Goal: Transaction & Acquisition: Purchase product/service

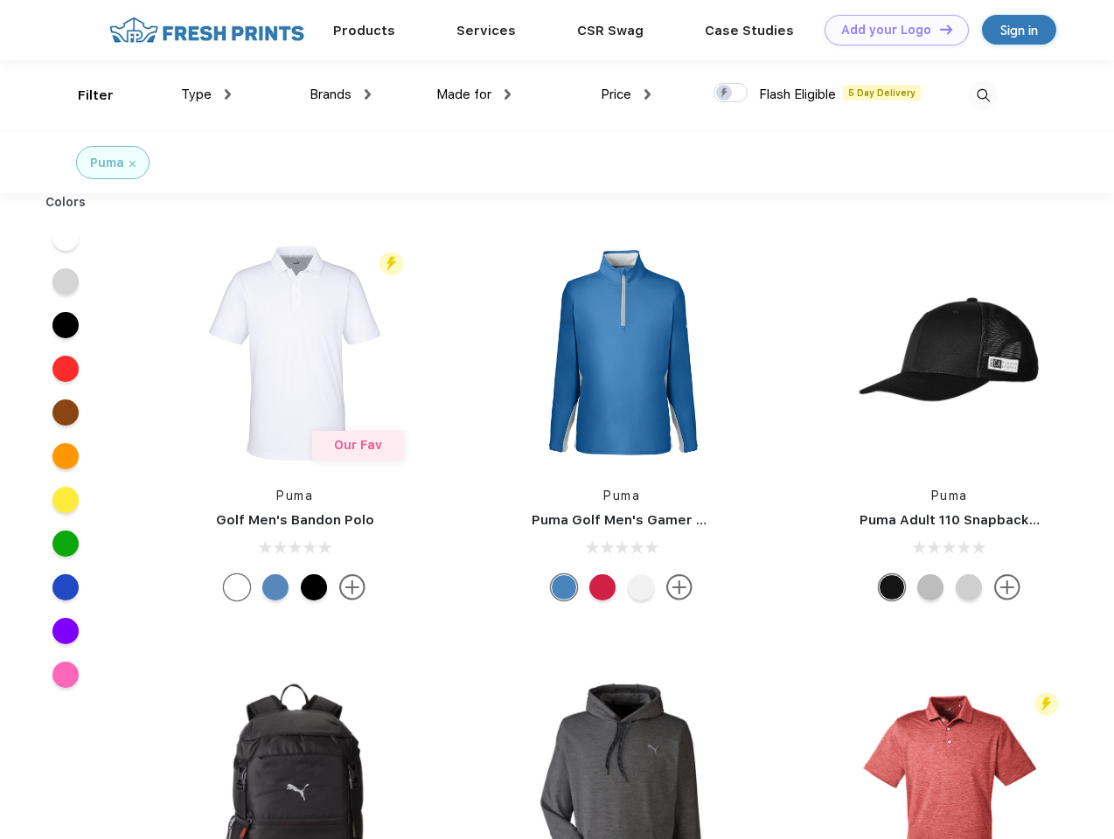
scroll to position [1, 0]
click at [890, 30] on link "Add your Logo Design Tool" at bounding box center [896, 30] width 144 height 31
click at [0, 0] on div "Design Tool" at bounding box center [0, 0] width 0 height 0
click at [938, 29] on link "Add your Logo Design Tool" at bounding box center [896, 30] width 144 height 31
click at [84, 95] on div "Filter" at bounding box center [96, 96] width 36 height 20
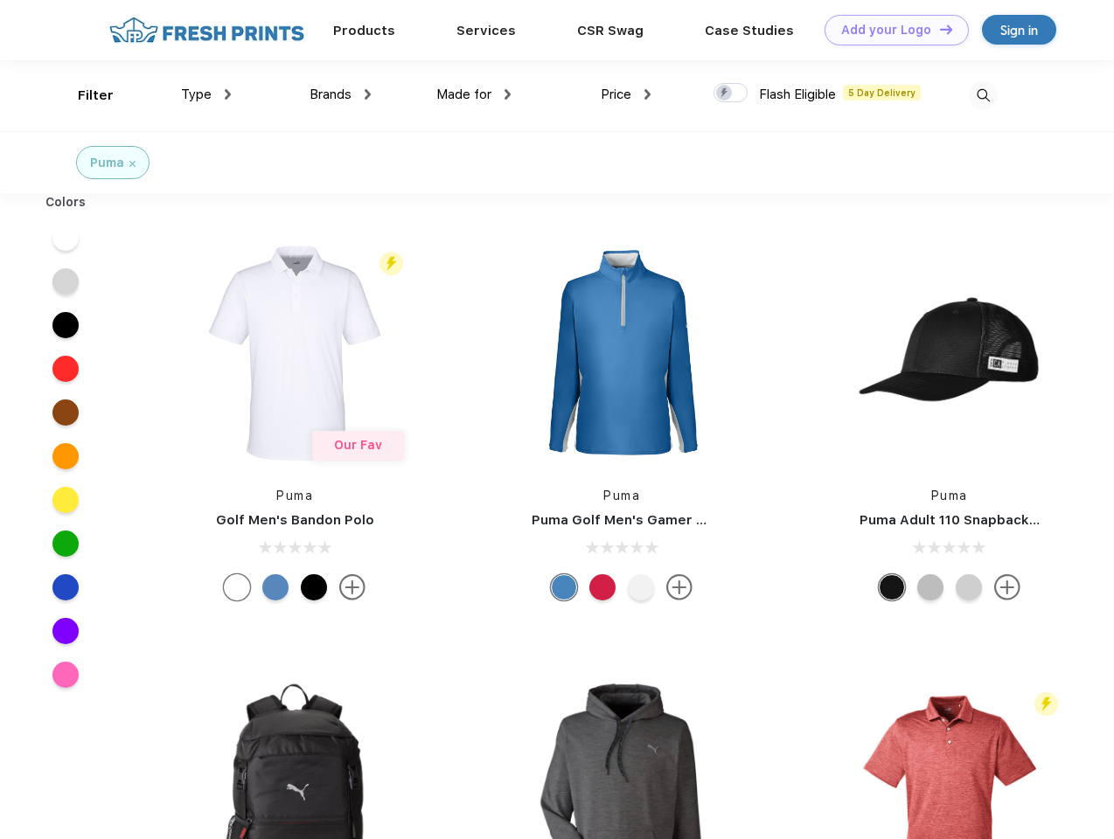
click at [206, 94] on span "Type" at bounding box center [196, 95] width 31 height 16
click at [340, 94] on span "Brands" at bounding box center [331, 95] width 42 height 16
click at [474, 94] on span "Made for" at bounding box center [463, 95] width 55 height 16
click at [626, 94] on span "Price" at bounding box center [616, 95] width 31 height 16
click at [731, 94] on div at bounding box center [730, 92] width 34 height 19
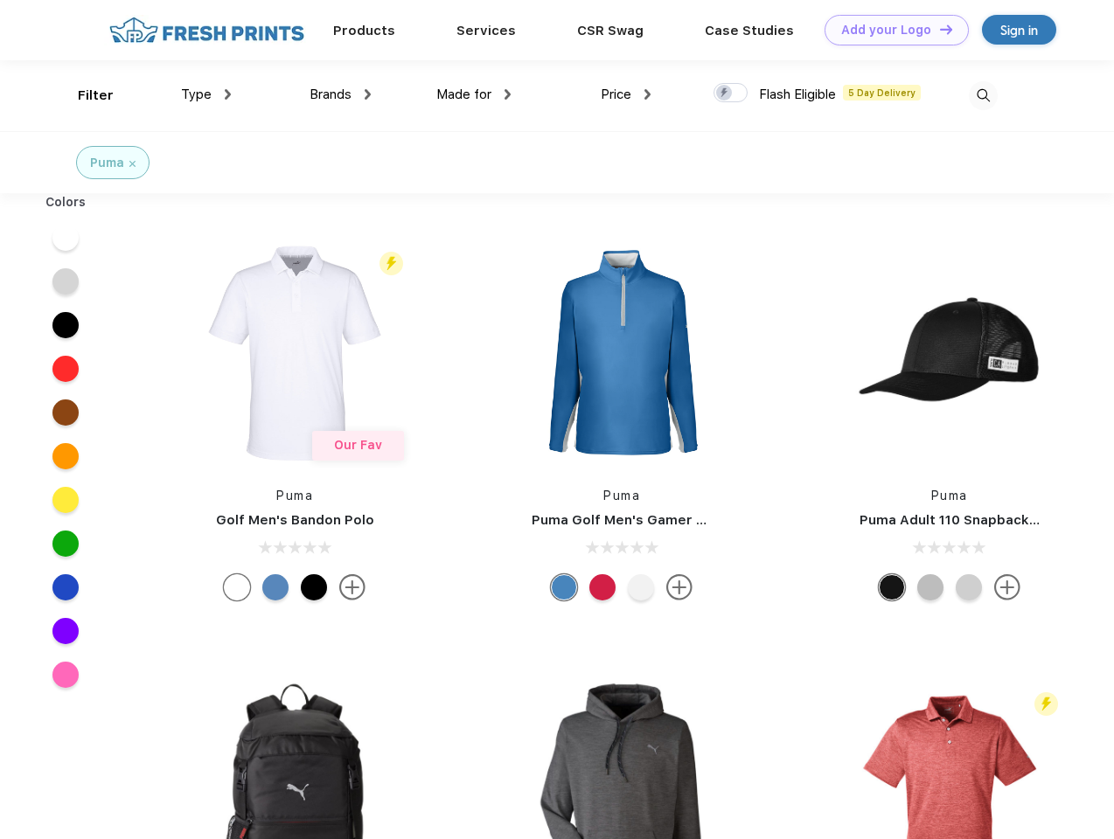
click at [725, 94] on input "checkbox" at bounding box center [718, 87] width 11 height 11
click at [983, 95] on img at bounding box center [983, 95] width 29 height 29
